Goal: Check status

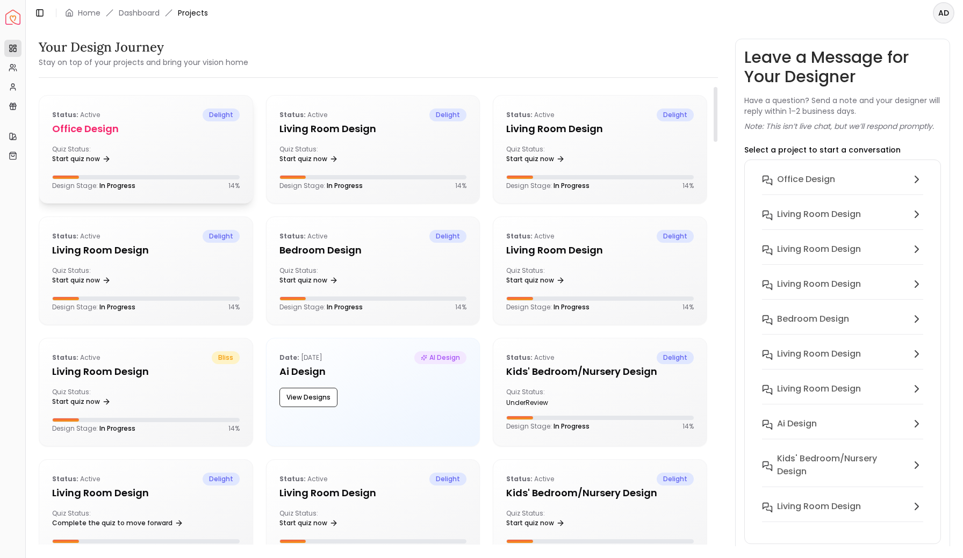
click at [173, 134] on h5 "Office design" at bounding box center [146, 128] width 188 height 15
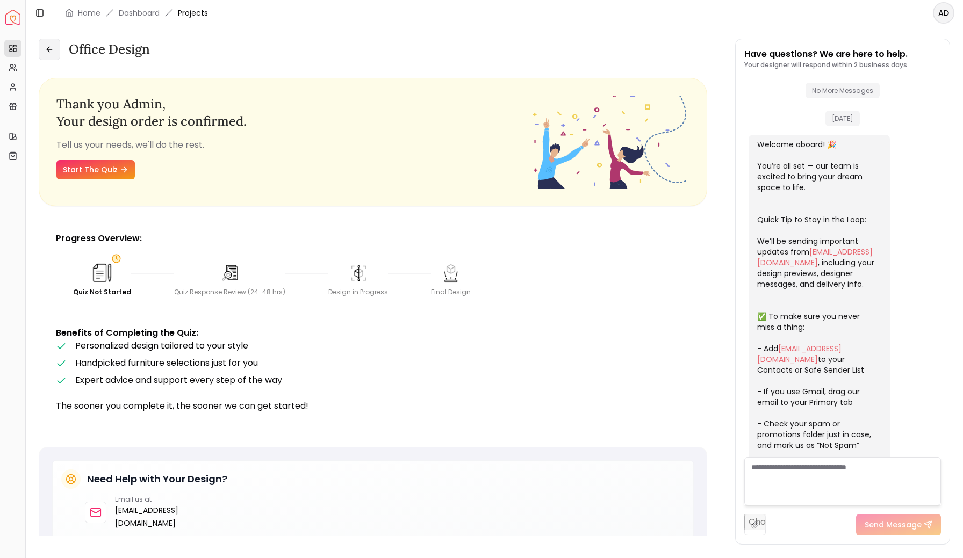
click at [46, 49] on icon at bounding box center [49, 49] width 9 height 9
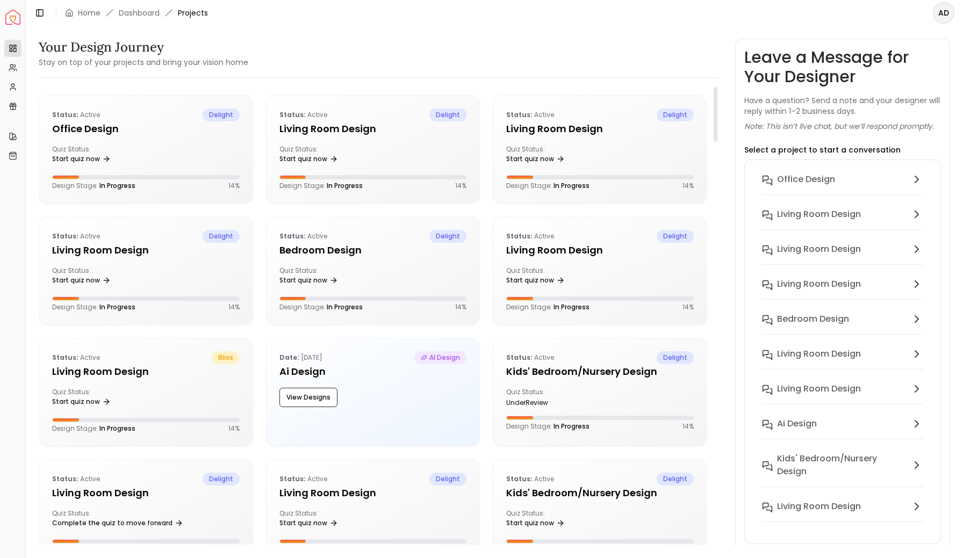
scroll to position [3221, 0]
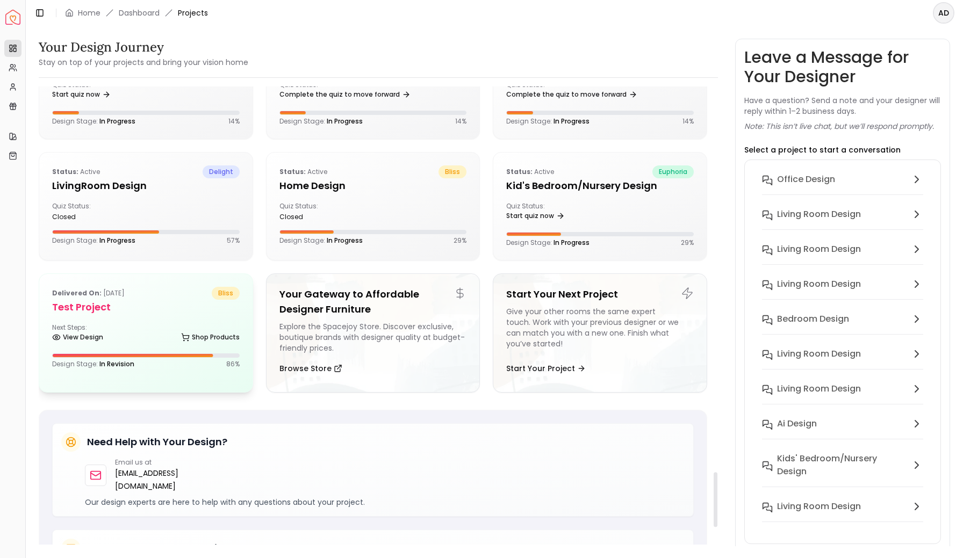
click at [139, 316] on div "Delivered on: [DATE] bliss Test Project Next Steps: View Design Shop Products D…" at bounding box center [145, 327] width 213 height 107
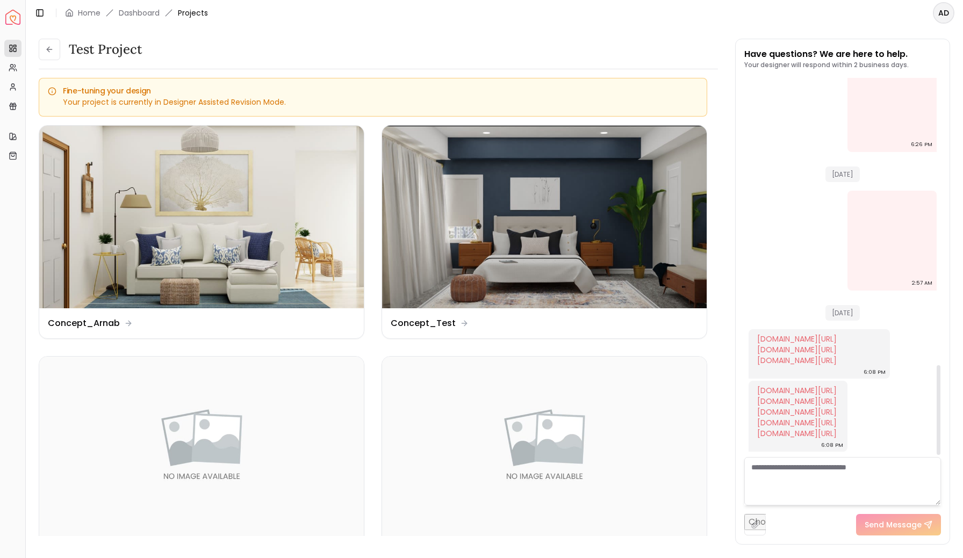
scroll to position [1207, 0]
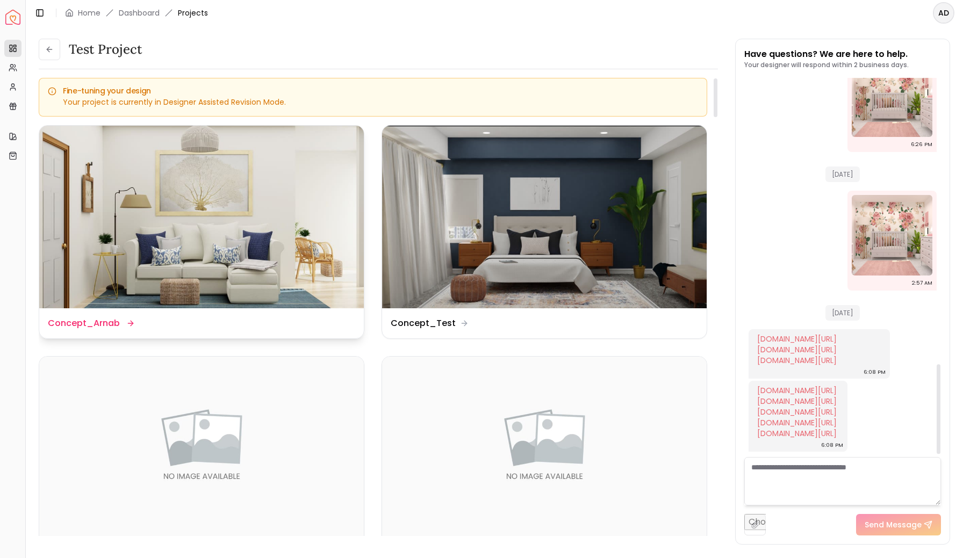
click at [247, 194] on img at bounding box center [201, 217] width 325 height 183
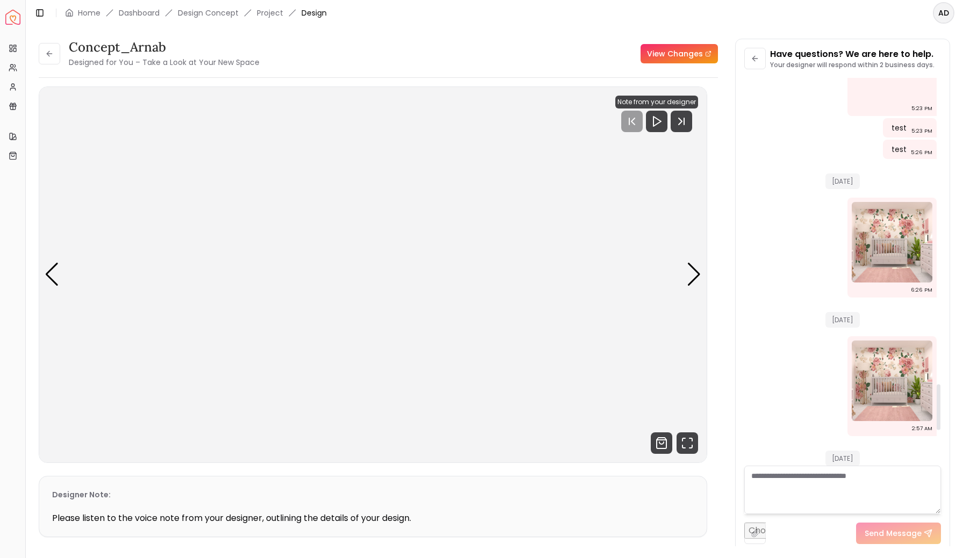
scroll to position [2884, 0]
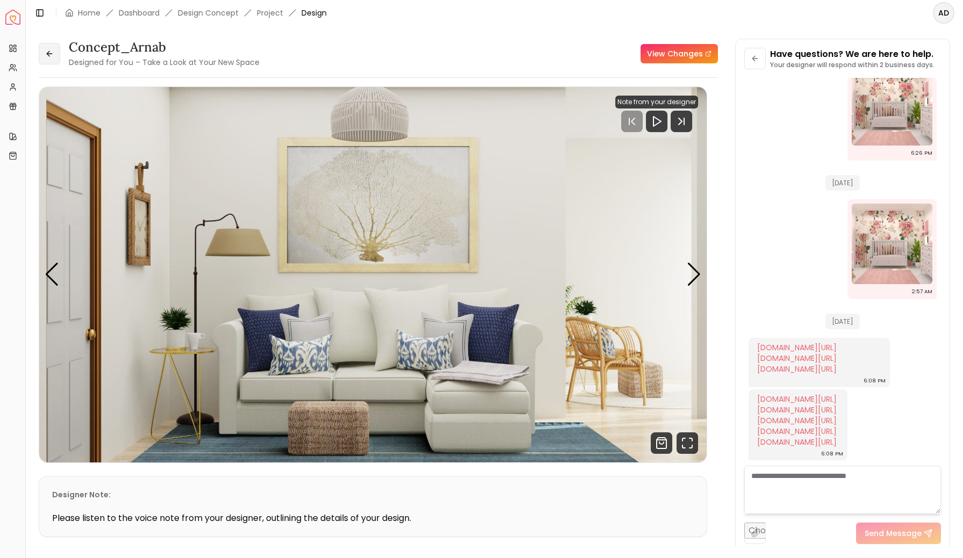
click at [49, 55] on icon at bounding box center [49, 53] width 9 height 9
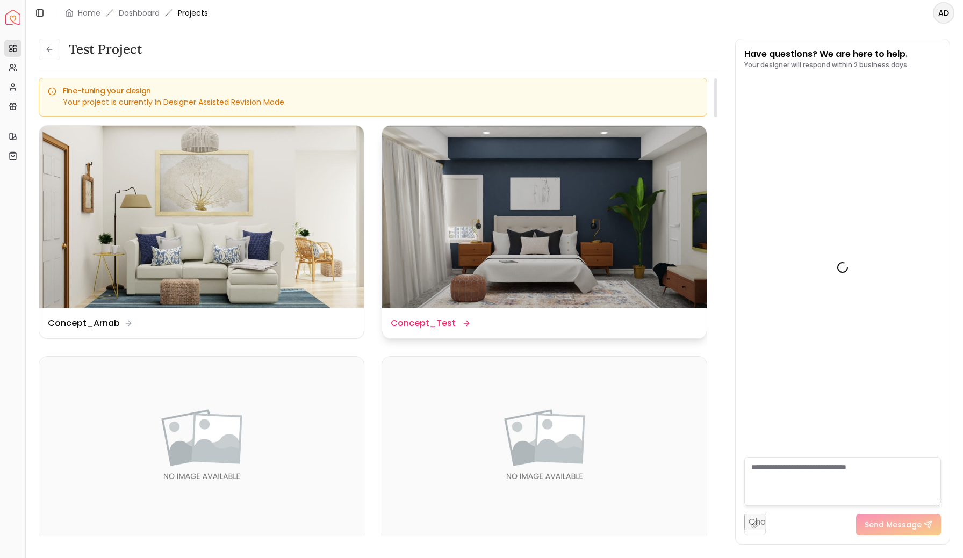
click at [520, 207] on img at bounding box center [544, 217] width 325 height 183
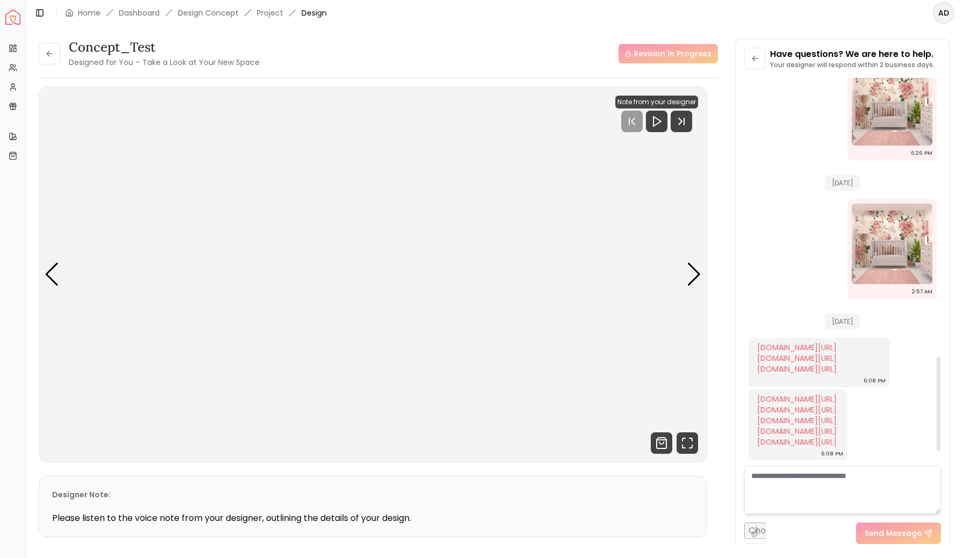
scroll to position [1149, 0]
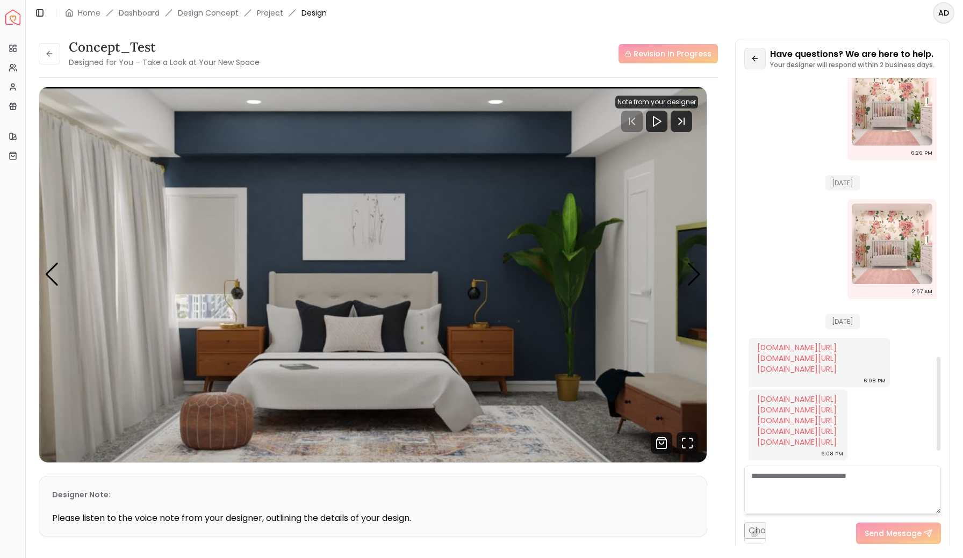
click at [755, 55] on icon at bounding box center [755, 58] width 9 height 9
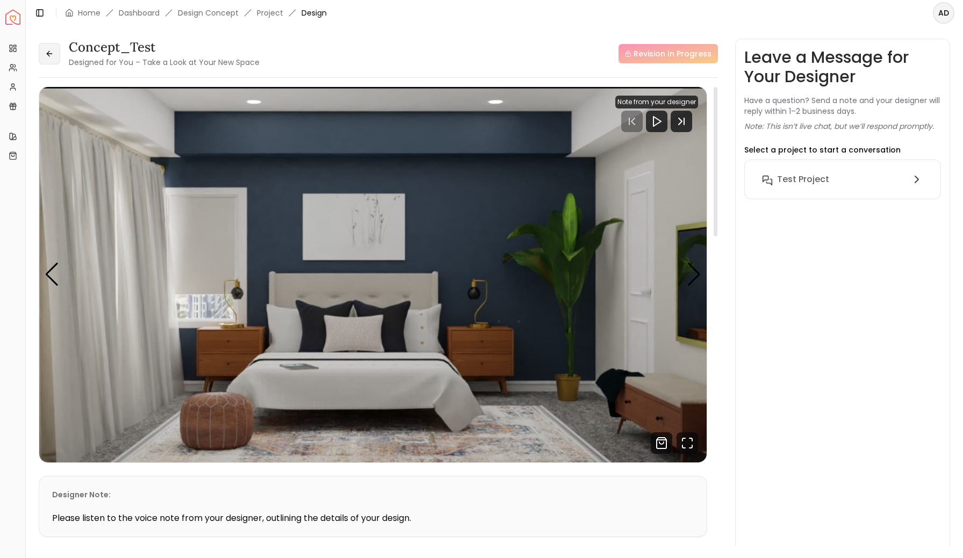
click at [50, 51] on icon at bounding box center [49, 53] width 9 height 9
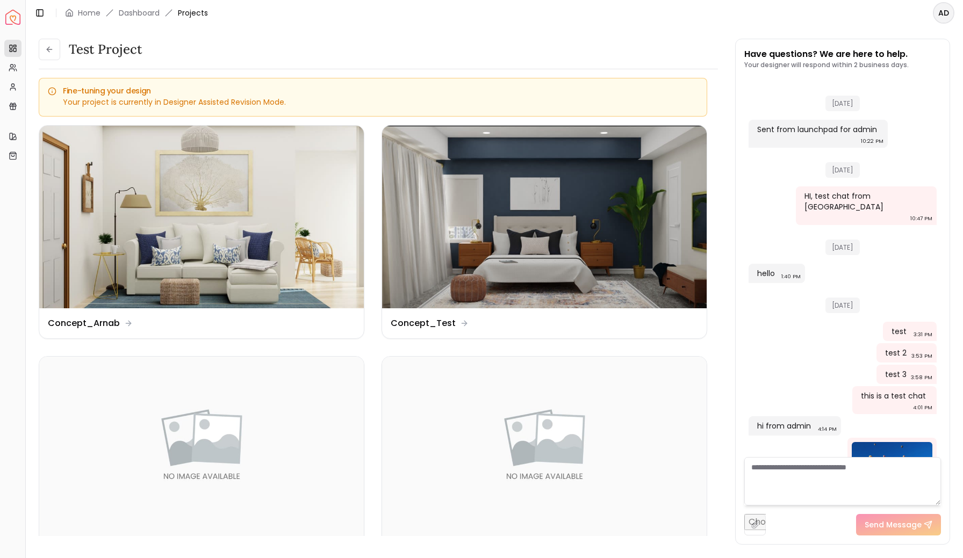
scroll to position [1217, 0]
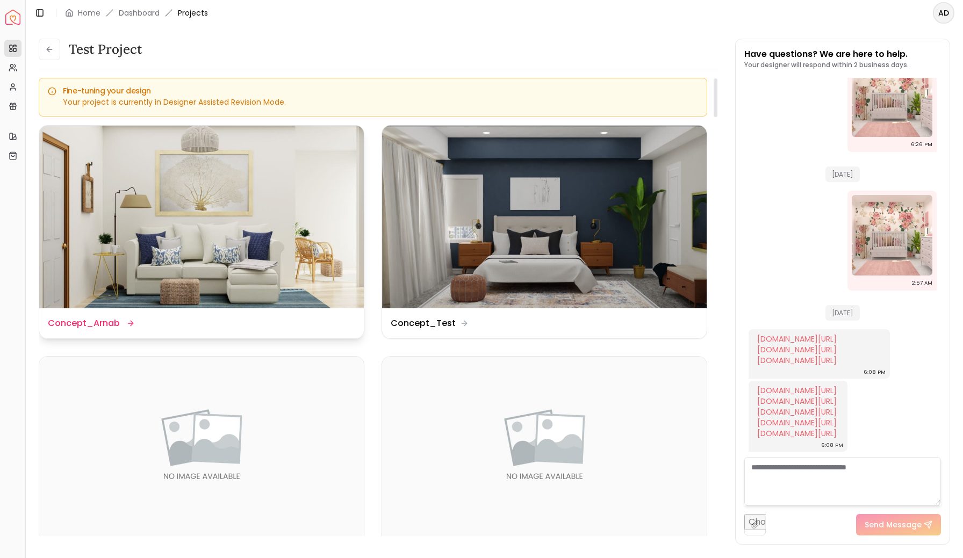
click at [262, 201] on img at bounding box center [201, 217] width 325 height 183
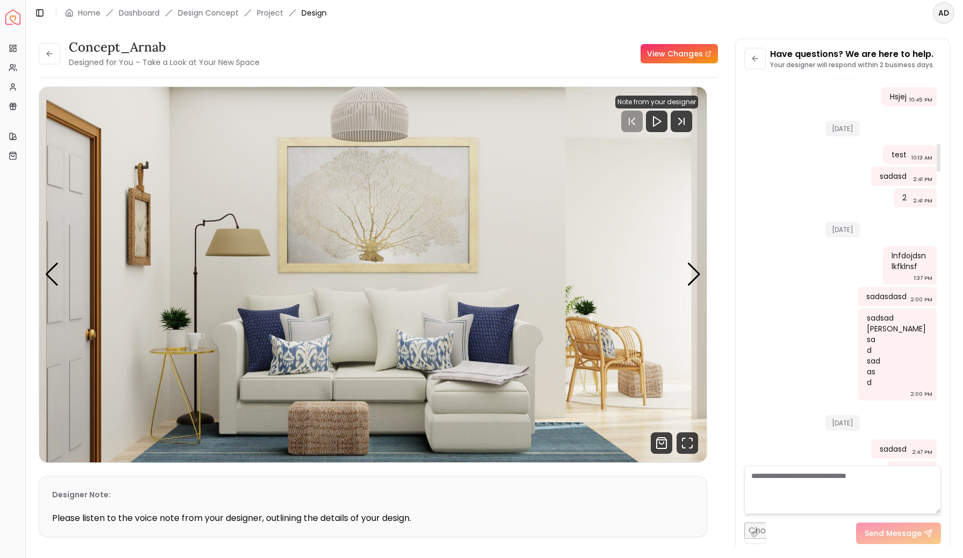
scroll to position [894, 0]
click at [750, 62] on button at bounding box center [754, 58] width 21 height 21
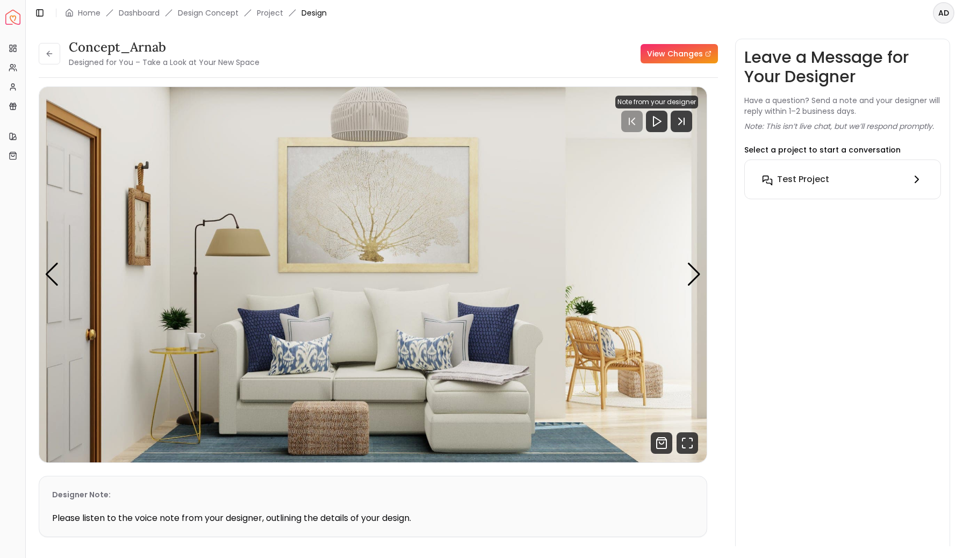
click at [812, 183] on h6 "Test Project" at bounding box center [803, 179] width 52 height 13
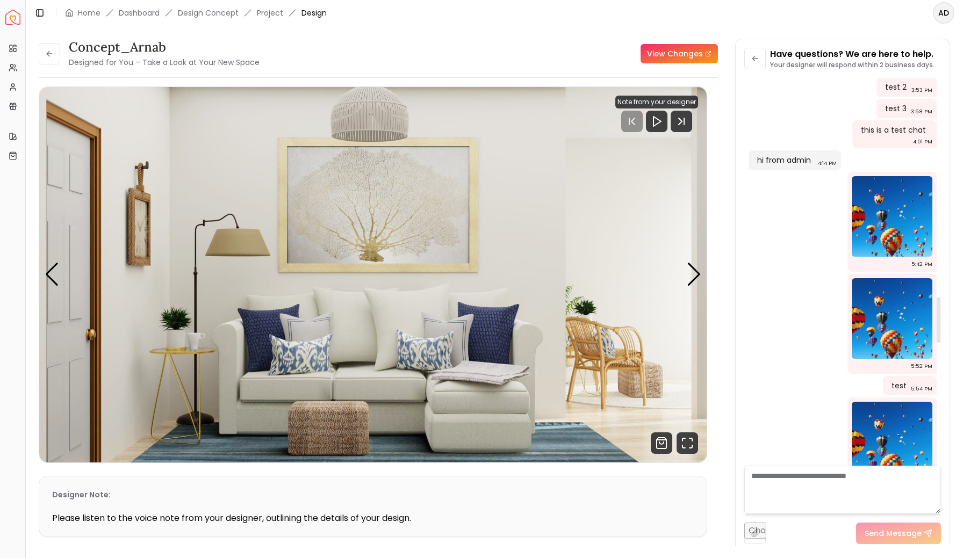
scroll to position [1986, 0]
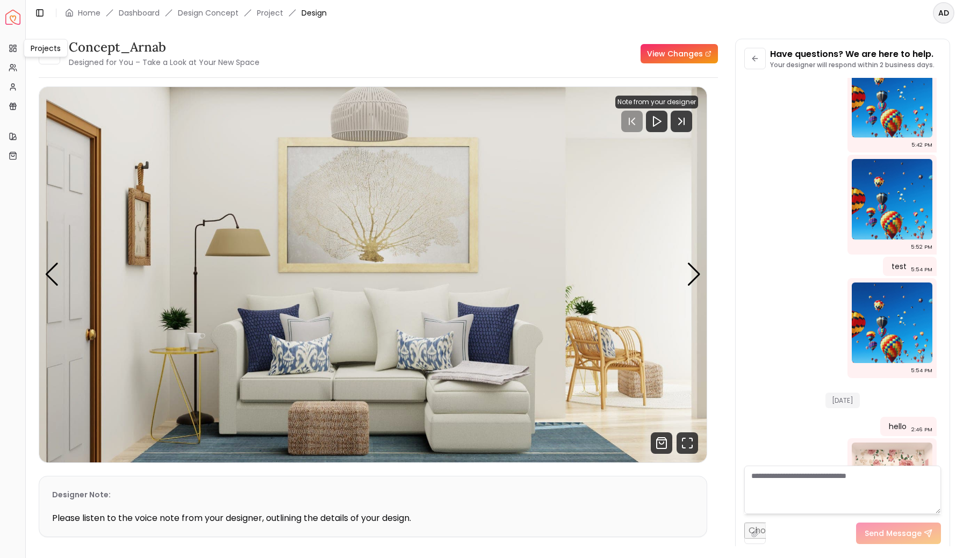
click at [45, 51] on div "Projects Projects" at bounding box center [46, 48] width 44 height 18
click at [47, 59] on button at bounding box center [49, 53] width 21 height 21
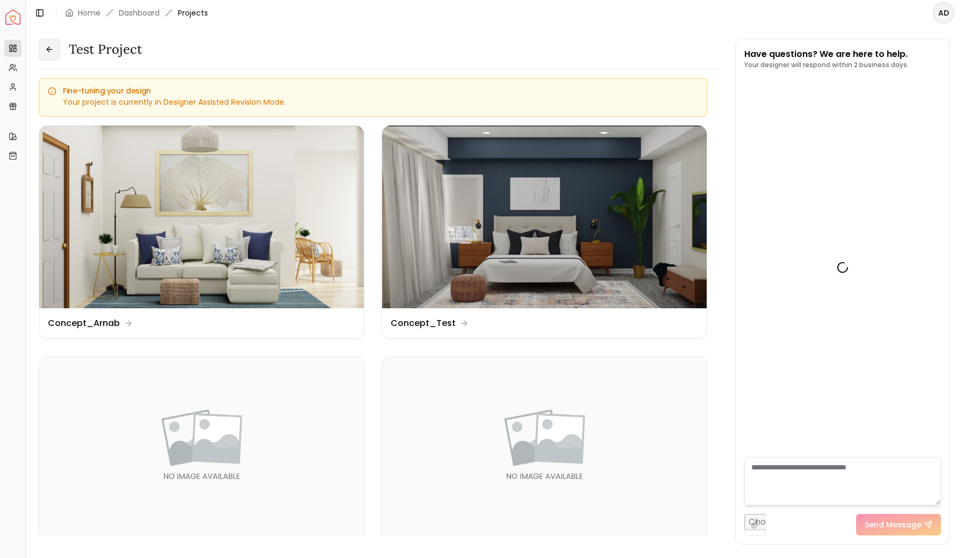
click at [47, 59] on button at bounding box center [49, 49] width 21 height 21
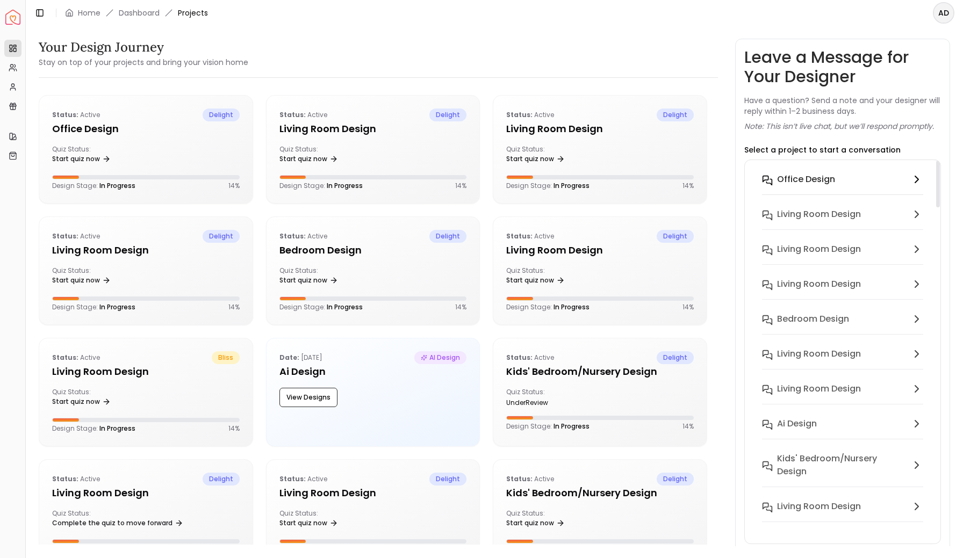
click at [805, 182] on h6 "Office design" at bounding box center [806, 179] width 58 height 13
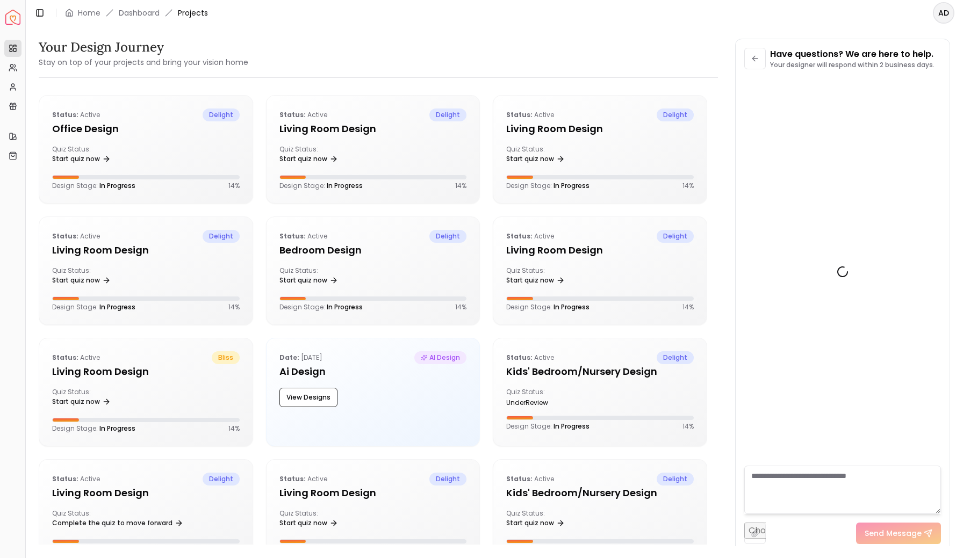
scroll to position [139, 0]
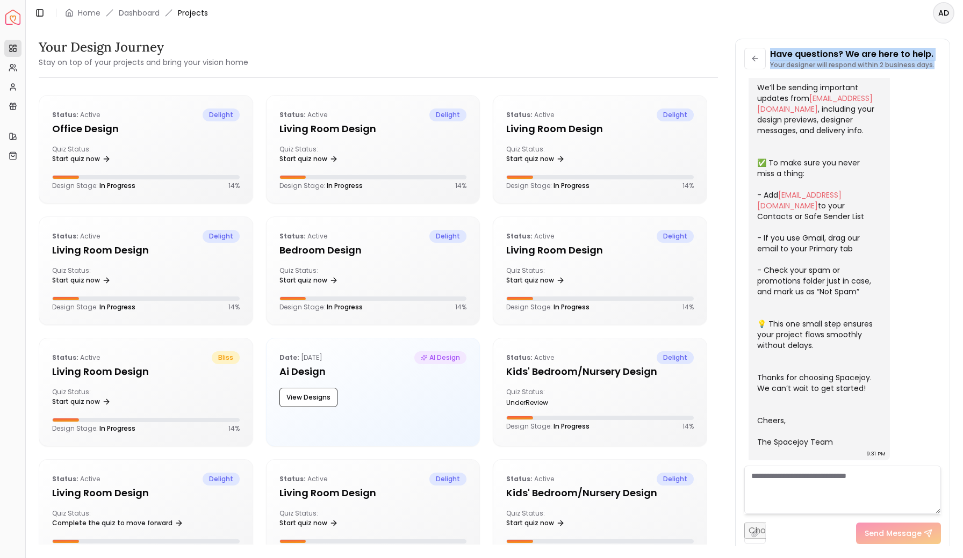
drag, startPoint x: 772, startPoint y: 52, endPoint x: 935, endPoint y: 70, distance: 163.8
click at [935, 69] on div "Have questions? We are here to help. Your designer will respond within 2 busine…" at bounding box center [842, 63] width 197 height 30
copy div "Have questions? We are here to help. Your designer will respond within 2 busine…"
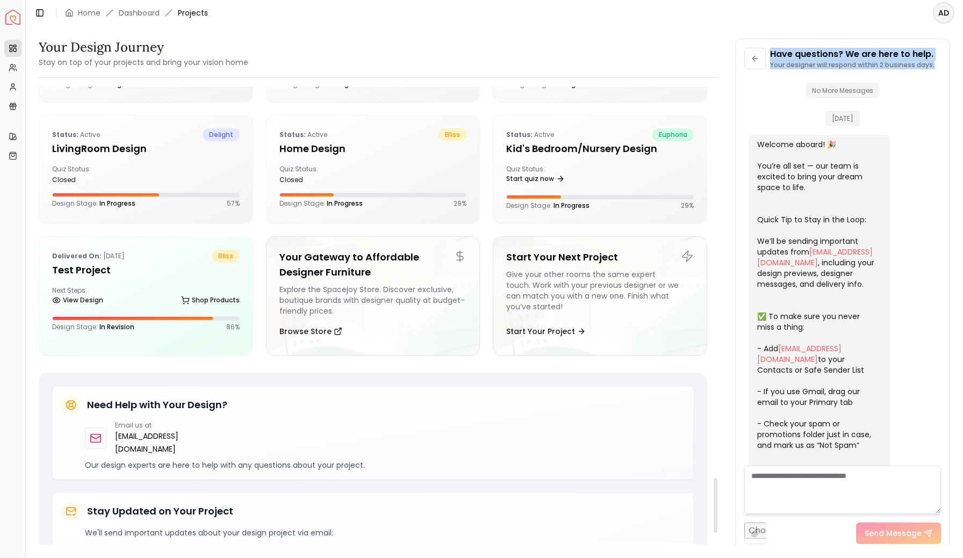
scroll to position [3268, 0]
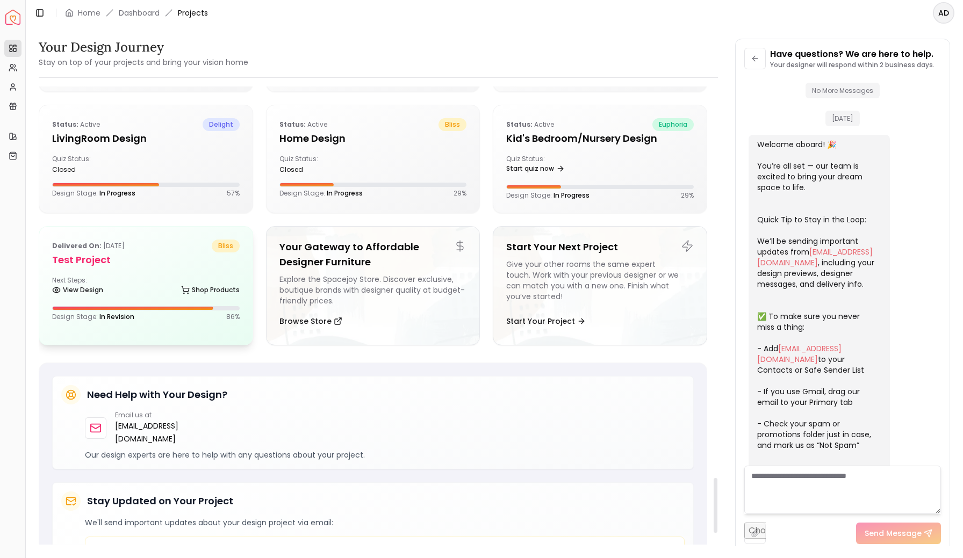
click at [161, 250] on div "Delivered on: [DATE] bliss" at bounding box center [146, 246] width 188 height 13
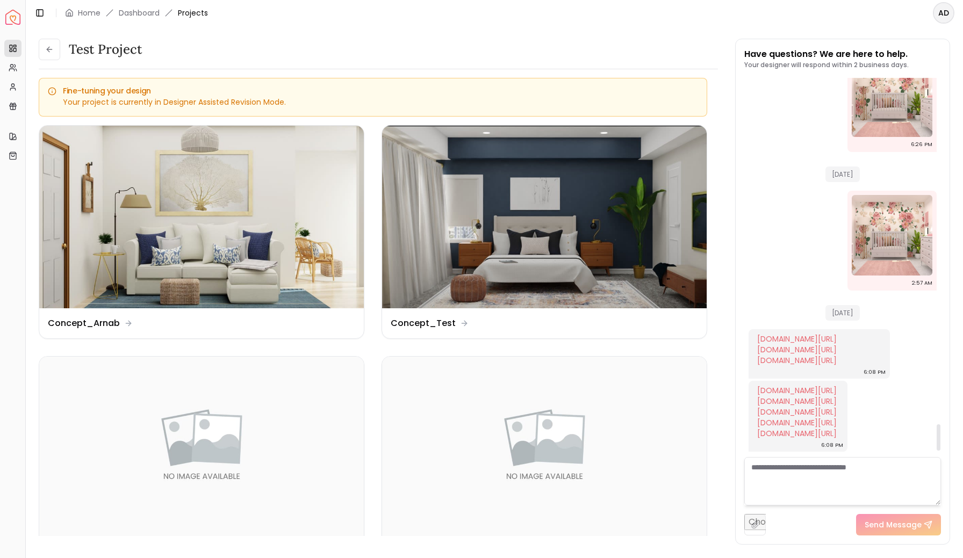
scroll to position [5033, 0]
drag, startPoint x: 914, startPoint y: 293, endPoint x: 938, endPoint y: 399, distance: 108.6
click at [938, 399] on div "No More Messages [DATE] Test 9:07 PM hello dummy image 9:07 PM 9:07 PM reply to…" at bounding box center [842, 267] width 197 height 379
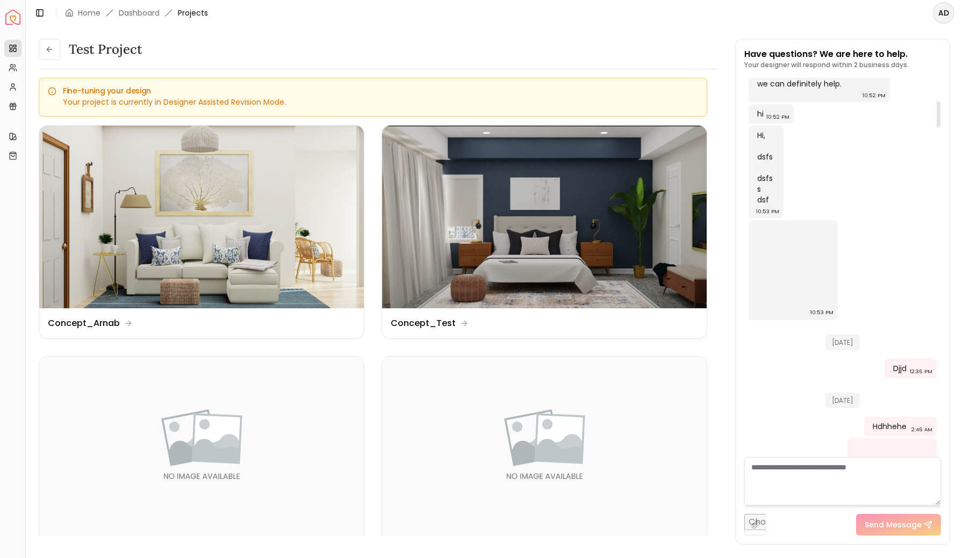
scroll to position [0, 0]
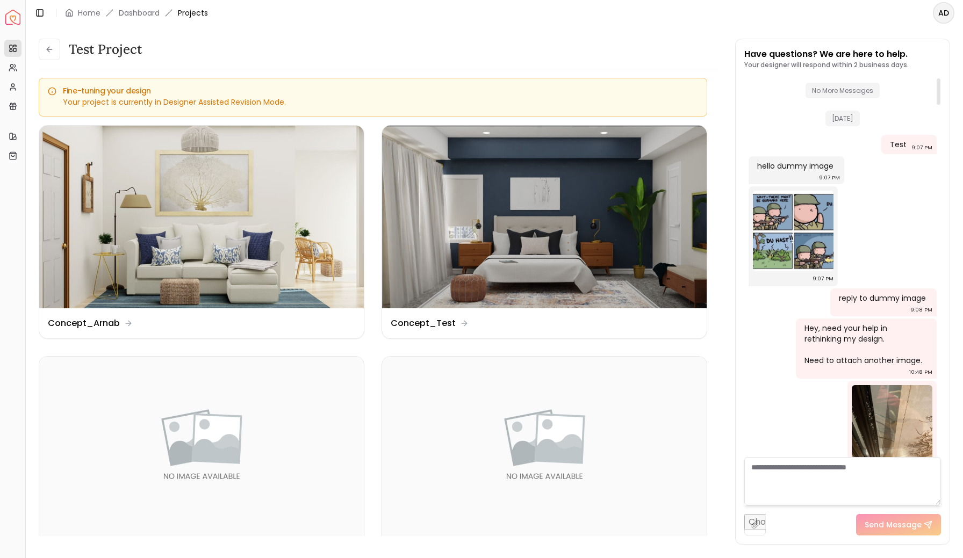
click at [754, 62] on p "Your designer will respond within 2 business days." at bounding box center [826, 65] width 164 height 9
click at [47, 58] on button at bounding box center [49, 49] width 21 height 21
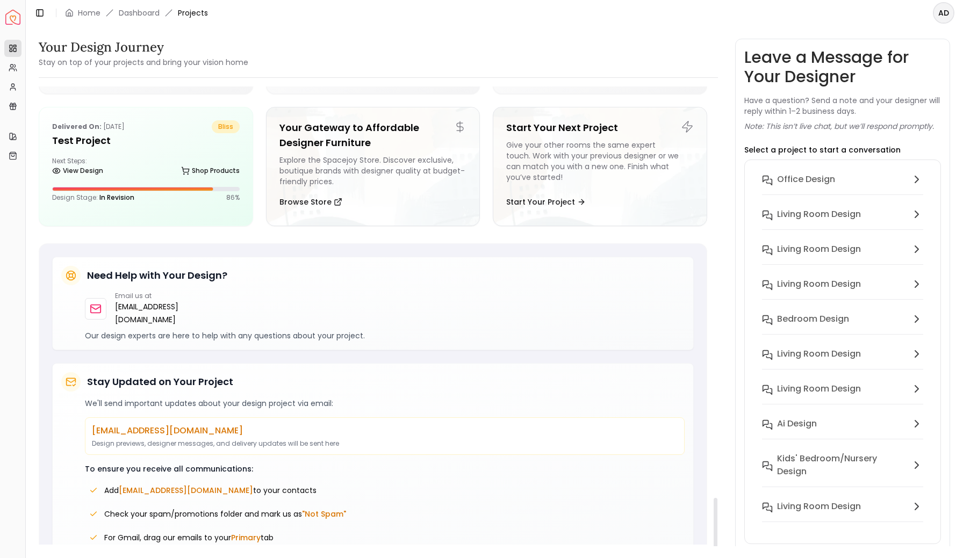
scroll to position [3434, 0]
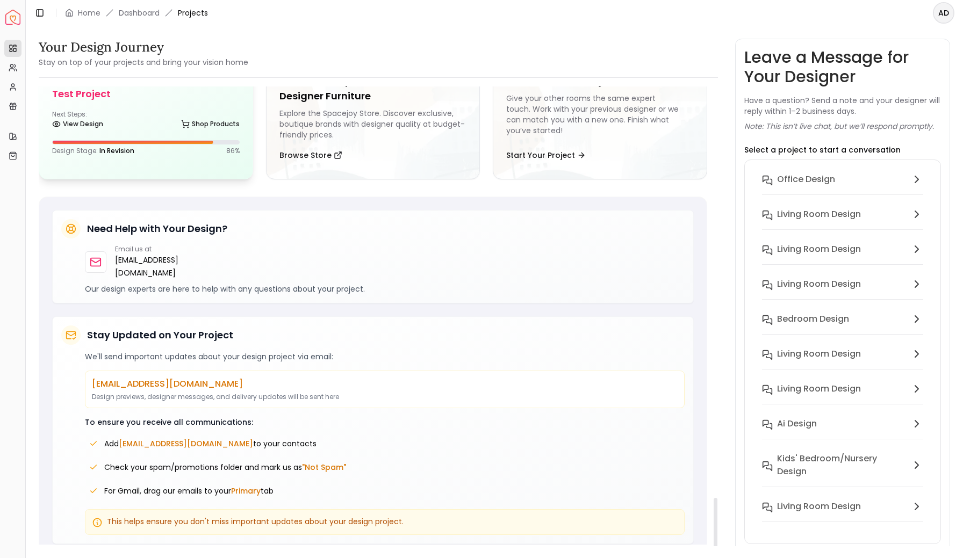
click at [152, 115] on div "Next Steps: View Design Shop Products" at bounding box center [146, 120] width 188 height 21
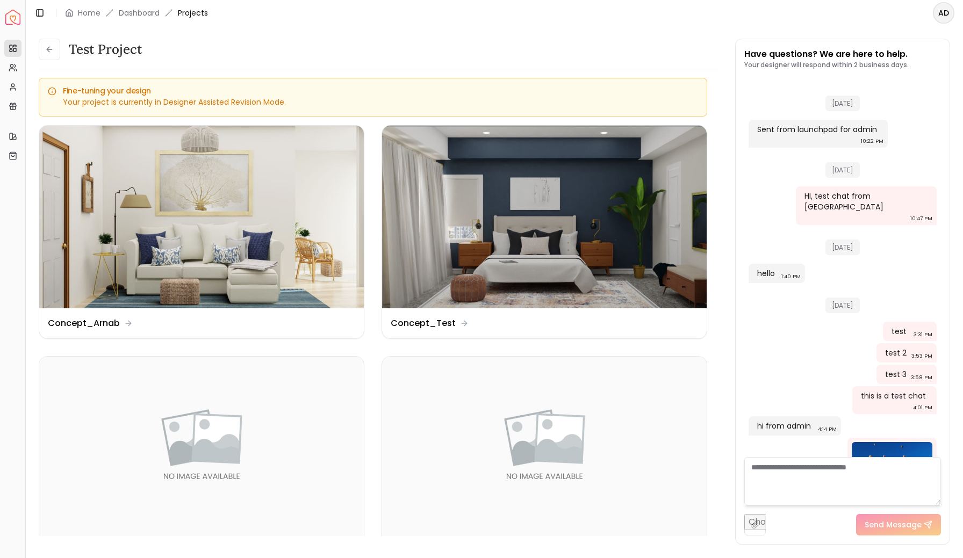
scroll to position [1217, 0]
